Goal: Task Accomplishment & Management: Contribute content

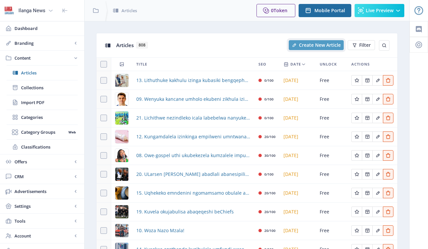
click at [314, 42] on span "Create New Article" at bounding box center [320, 44] width 42 height 5
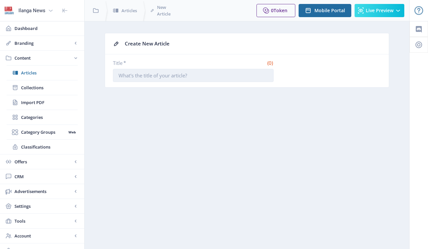
click at [173, 77] on input "Title *" at bounding box center [193, 75] width 161 height 13
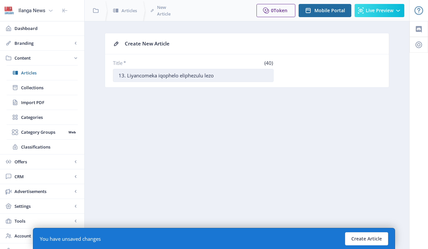
drag, startPoint x: 127, startPoint y: 75, endPoint x: 155, endPoint y: 76, distance: 28.7
click at [155, 76] on input "13. Liyancomeka iqophelo eliphezulu lezo" at bounding box center [193, 75] width 161 height 13
click at [146, 76] on input "13. Buyancoka iqophelo eliphezulu lezo" at bounding box center [193, 75] width 161 height 13
drag, startPoint x: 153, startPoint y: 75, endPoint x: 188, endPoint y: 77, distance: 35.3
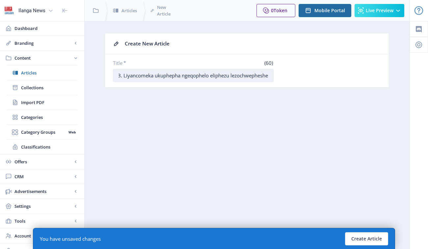
click at [188, 77] on input "13. Liyancomeka ukuphepha ngeqophelo eliphezu lezochwepheshe" at bounding box center [193, 75] width 161 height 13
click at [210, 76] on input "13. Liyancomeka iqophelo eliphezu lezochwepheshe" at bounding box center [193, 75] width 161 height 13
click at [247, 74] on input "13. Liyancomeka iqophelo eliphezu lezobuchwepheshe" at bounding box center [193, 75] width 161 height 13
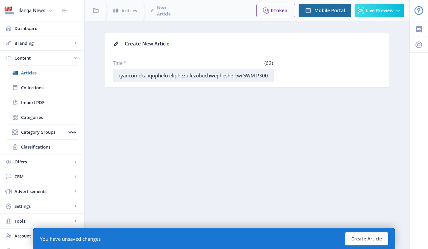
click at [179, 76] on input "13. Liyancomeka iqophelo eliphezu lezobuchwepheshe kwiGWM P300" at bounding box center [193, 75] width 161 height 13
click at [199, 75] on input "13. Liyancomeka iqophelo eliphezu lezobuchwepheshe kwiGWM P300" at bounding box center [193, 75] width 161 height 13
click at [258, 78] on input "13. Liyancomeka iqophelo eliphezulu lezobuchwepheshe kwiGWM P300" at bounding box center [193, 75] width 161 height 13
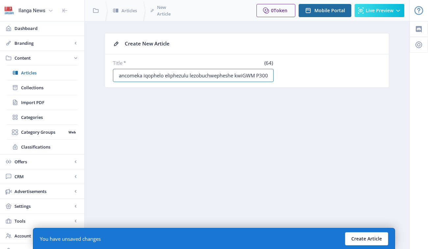
type input "13. Liyancomeka iqophelo eliphezulu lezobuchwepheshe kwiGWM P300"
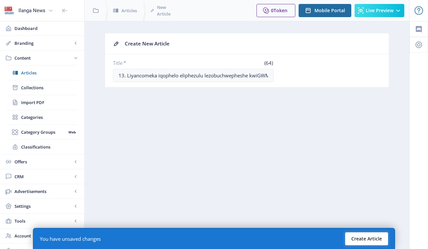
click at [361, 235] on button "Create Article" at bounding box center [366, 238] width 43 height 13
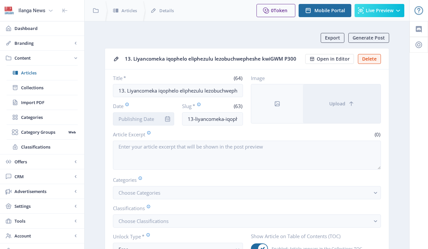
click at [154, 120] on input "Date" at bounding box center [143, 118] width 61 height 13
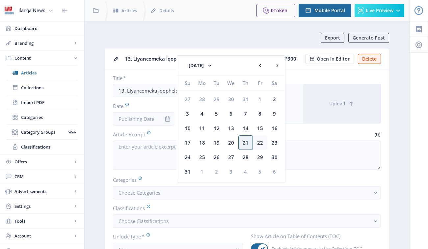
click at [257, 145] on div "22" at bounding box center [260, 142] width 14 height 14
type input "[DATE]"
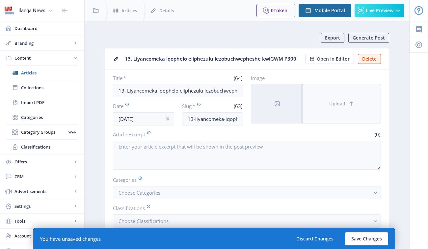
click at [330, 114] on button "Upload" at bounding box center [342, 103] width 78 height 39
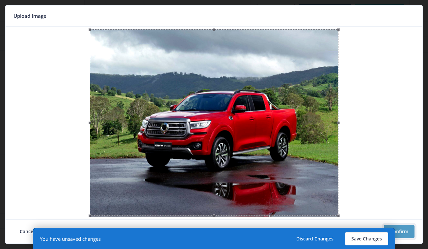
click at [406, 229] on button "Confirm" at bounding box center [399, 231] width 31 height 13
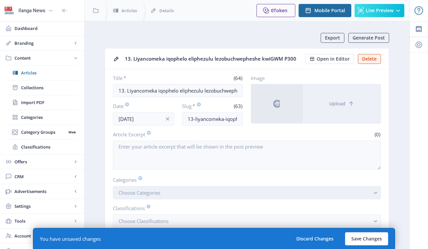
click at [188, 195] on button "Choose Categories" at bounding box center [247, 192] width 268 height 13
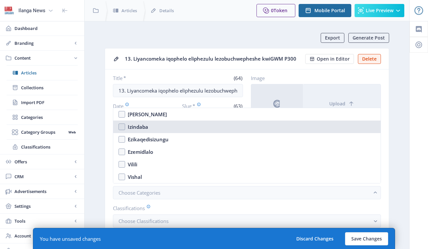
click at [122, 128] on nb-option "Izindaba" at bounding box center [246, 127] width 267 height 13
checkbox input "true"
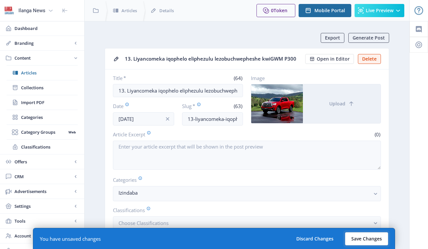
click at [376, 242] on button "Save Changes" at bounding box center [366, 238] width 43 height 13
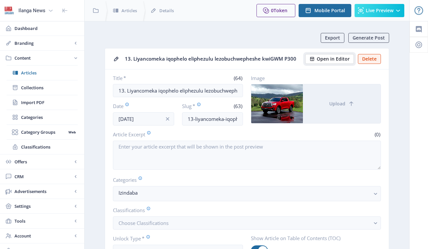
click at [335, 57] on span "Open in Editor" at bounding box center [333, 58] width 33 height 5
